Goal: Find specific page/section: Find specific page/section

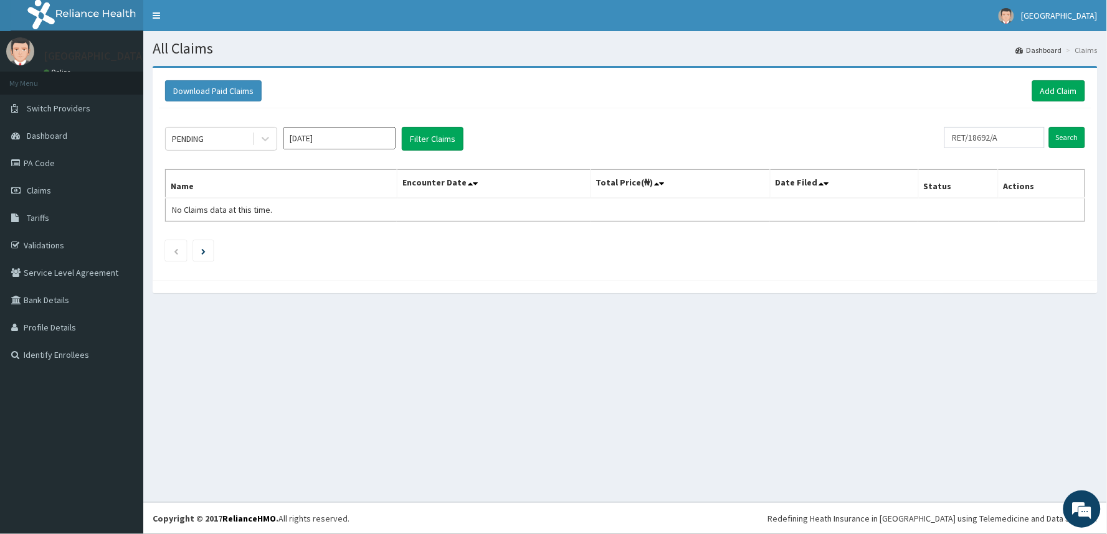
click at [21, 176] on link "PA Code" at bounding box center [71, 162] width 143 height 27
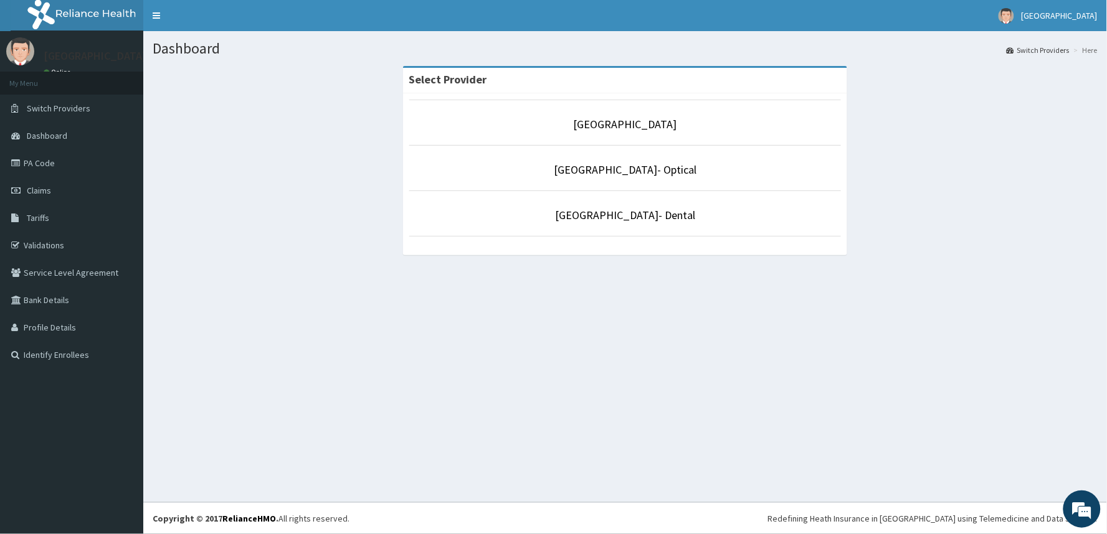
click at [622, 257] on div "Select Provider Ilogbo Central Hospital Ilogbo Central Hospital- Optical Ilogbo…" at bounding box center [625, 166] width 463 height 201
click at [638, 128] on link "[GEOGRAPHIC_DATA]" at bounding box center [625, 124] width 103 height 14
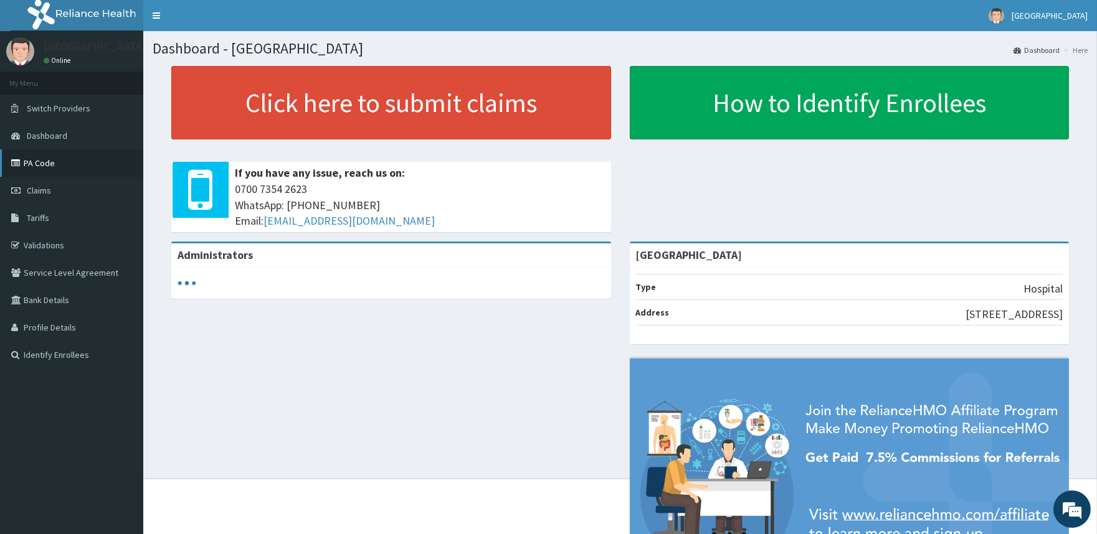
click at [63, 169] on link "PA Code" at bounding box center [71, 162] width 143 height 27
